Goal: Task Accomplishment & Management: Manage account settings

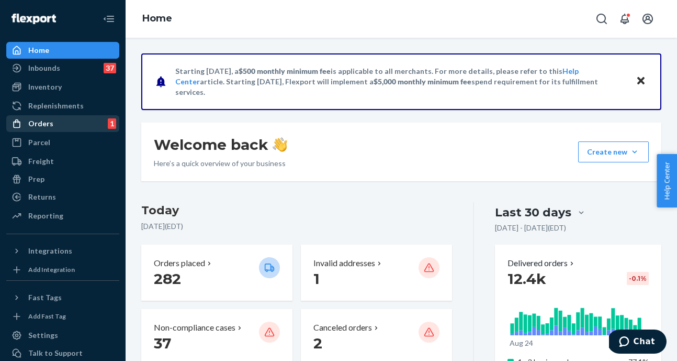
click at [72, 123] on div "Orders 1" at bounding box center [62, 123] width 111 height 15
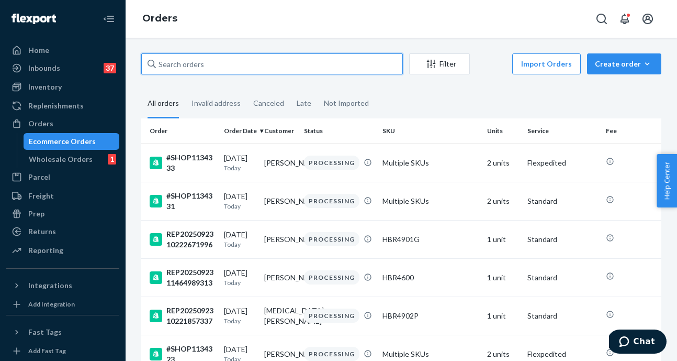
click at [247, 63] on input "text" at bounding box center [272, 63] width 262 height 21
paste input "REP2025092310223518707"
type input "REP2025092310223518707"
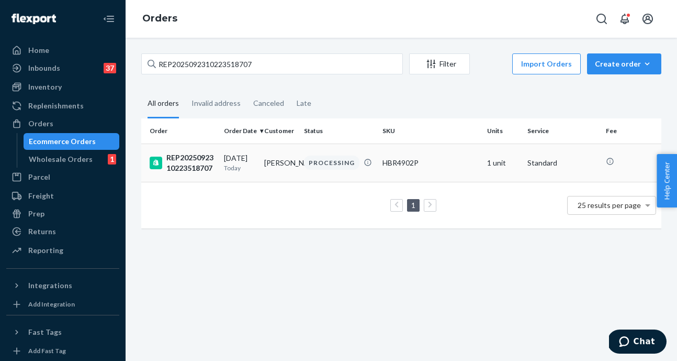
click at [202, 162] on div "REP2025092310223518707" at bounding box center [183, 162] width 66 height 21
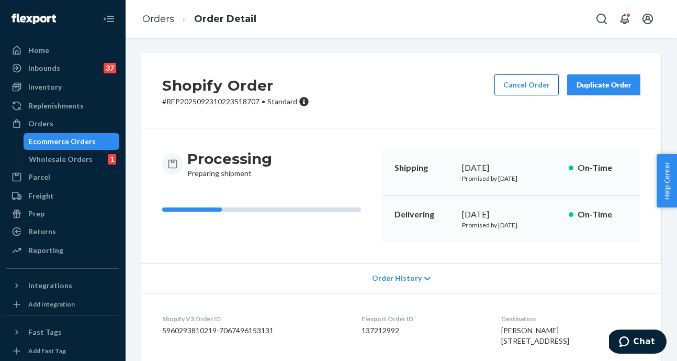
click at [529, 79] on button "Cancel Order" at bounding box center [527, 84] width 64 height 21
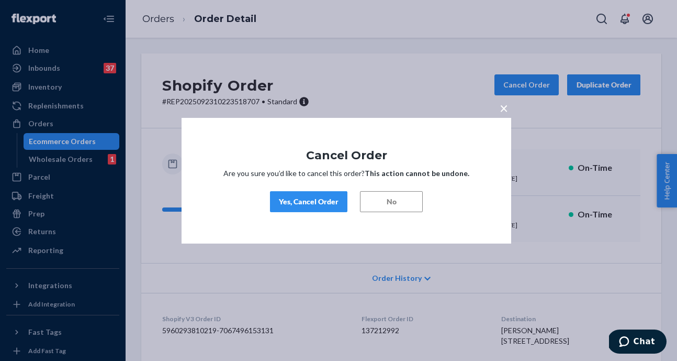
click at [298, 203] on div "Yes, Cancel Order" at bounding box center [309, 201] width 60 height 10
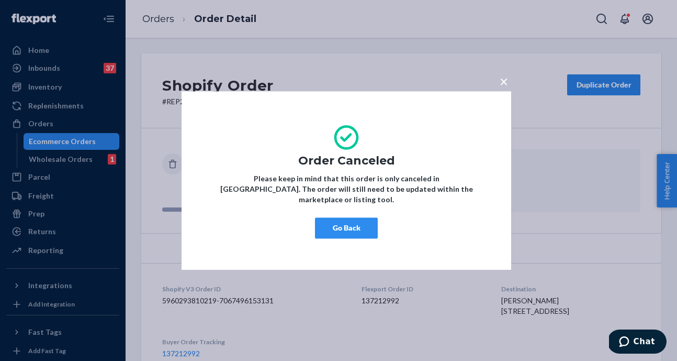
click at [356, 221] on button "Go Back" at bounding box center [346, 227] width 63 height 21
